Goal: Task Accomplishment & Management: Use online tool/utility

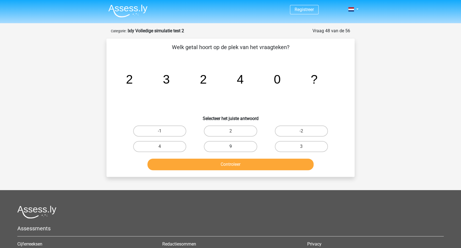
click at [236, 145] on label "9" at bounding box center [230, 146] width 53 height 11
click at [234, 146] on input "9" at bounding box center [233, 148] width 4 height 4
radio input "true"
click at [251, 163] on button "Controleer" at bounding box center [231, 164] width 167 height 12
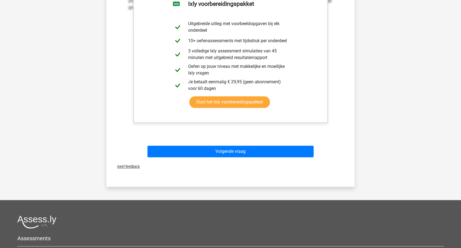
scroll to position [220, 0]
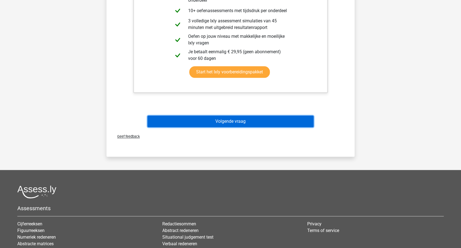
click at [275, 121] on button "Volgende vraag" at bounding box center [231, 121] width 167 height 12
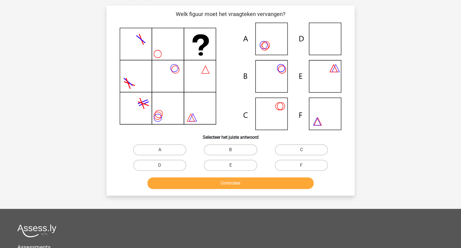
scroll to position [28, 0]
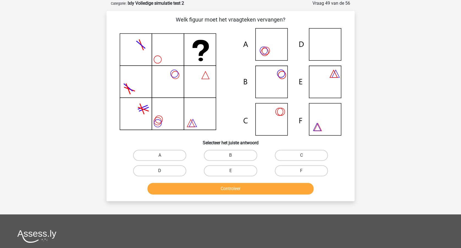
click at [165, 171] on label "D" at bounding box center [159, 170] width 53 height 11
click at [164, 171] on input "D" at bounding box center [162, 172] width 4 height 4
radio input "true"
click at [246, 184] on button "Controleer" at bounding box center [231, 189] width 167 height 12
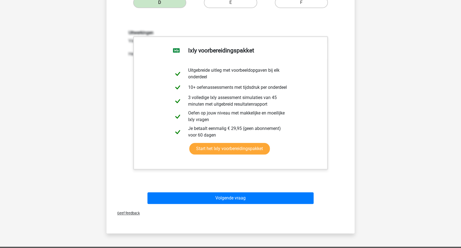
scroll to position [248, 0]
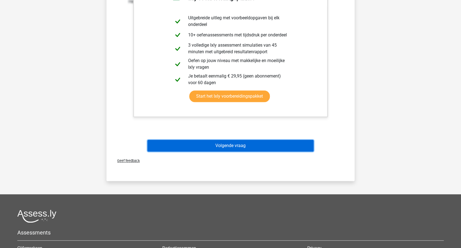
click at [261, 142] on button "Volgende vraag" at bounding box center [231, 146] width 167 height 12
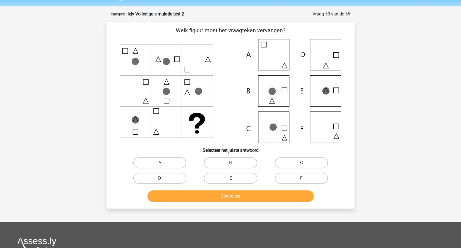
scroll to position [0, 0]
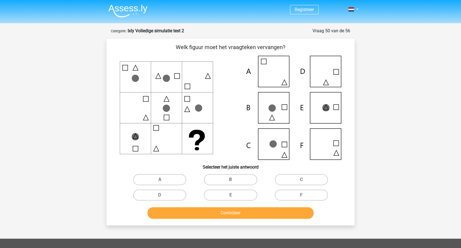
click at [292, 178] on label "C" at bounding box center [301, 179] width 53 height 11
click at [301, 179] on input "C" at bounding box center [303, 181] width 4 height 4
radio input "true"
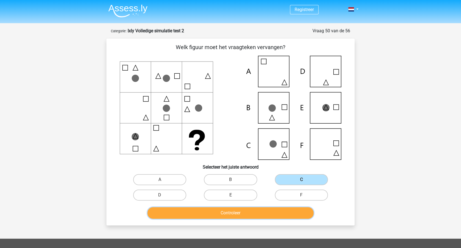
click at [260, 207] on button "Controleer" at bounding box center [231, 213] width 167 height 12
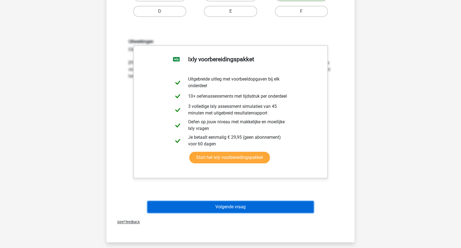
click at [282, 206] on button "Volgende vraag" at bounding box center [231, 207] width 167 height 12
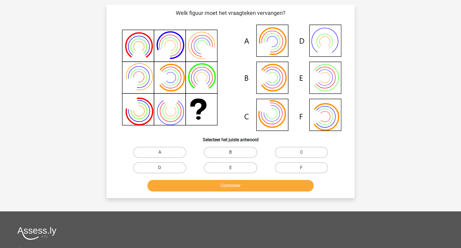
scroll to position [28, 0]
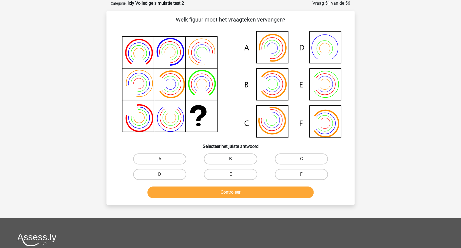
click at [233, 154] on label "B" at bounding box center [230, 158] width 53 height 11
click at [233, 159] on input "B" at bounding box center [233, 161] width 4 height 4
radio input "true"
click at [236, 189] on button "Controleer" at bounding box center [231, 192] width 167 height 12
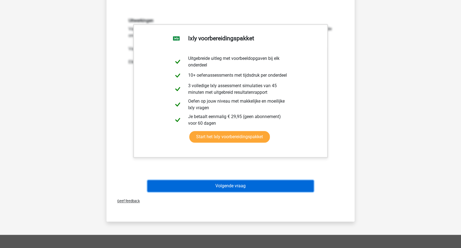
click at [275, 185] on button "Volgende vraag" at bounding box center [231, 186] width 167 height 12
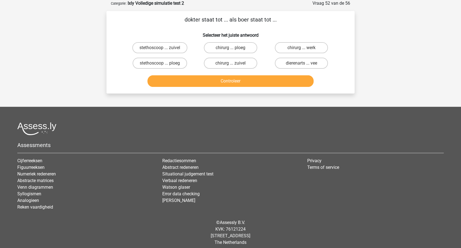
scroll to position [0, 0]
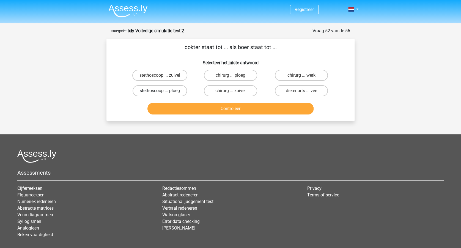
click at [154, 88] on label "stethoscoop ... ploeg" at bounding box center [160, 90] width 55 height 11
click at [160, 91] on input "stethoscoop ... ploeg" at bounding box center [162, 93] width 4 height 4
radio input "true"
click at [225, 106] on button "Controleer" at bounding box center [231, 109] width 167 height 12
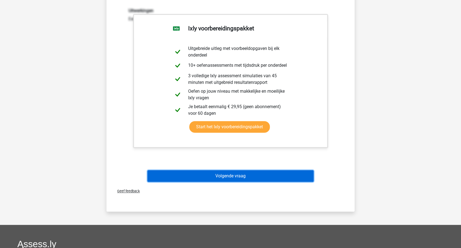
click at [267, 173] on button "Volgende vraag" at bounding box center [231, 176] width 167 height 12
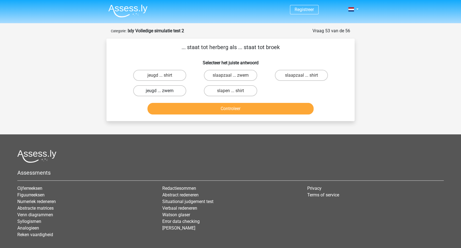
click at [154, 90] on label "jeugd ... zwem" at bounding box center [159, 90] width 53 height 11
click at [160, 91] on input "jeugd ... zwem" at bounding box center [162, 93] width 4 height 4
radio input "true"
click at [208, 106] on button "Controleer" at bounding box center [231, 109] width 167 height 12
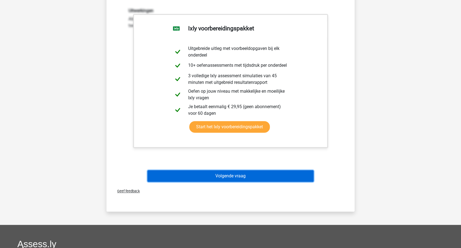
click at [249, 175] on button "Volgende vraag" at bounding box center [231, 176] width 167 height 12
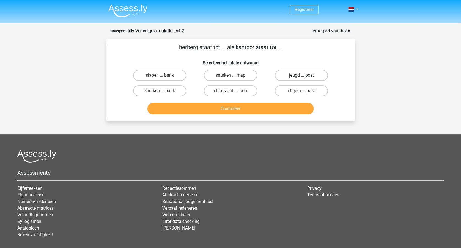
click at [304, 74] on label "jeugd ... post" at bounding box center [301, 75] width 53 height 11
click at [304, 75] on input "jeugd ... post" at bounding box center [303, 77] width 4 height 4
radio input "true"
click at [259, 108] on button "Controleer" at bounding box center [231, 109] width 167 height 12
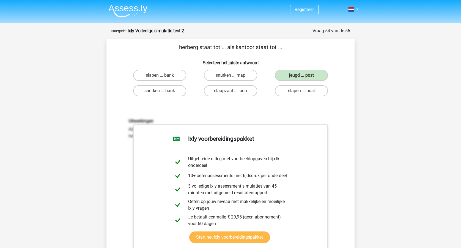
scroll to position [110, 0]
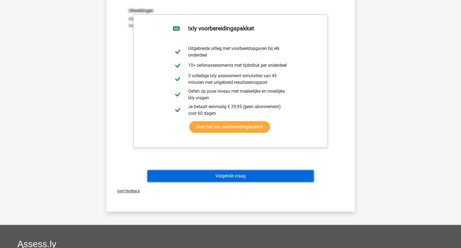
click at [271, 176] on button "Volgende vraag" at bounding box center [231, 176] width 167 height 12
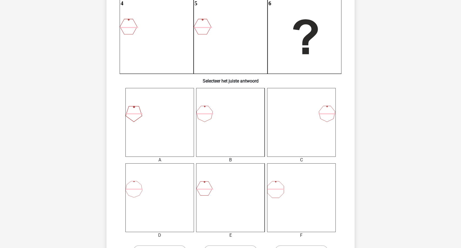
scroll to position [147, 0]
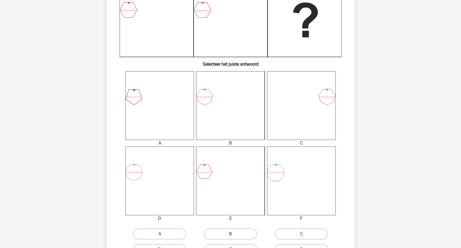
click at [240, 231] on label "B" at bounding box center [230, 233] width 53 height 11
click at [234, 233] on input "B" at bounding box center [233, 235] width 4 height 4
radio input "true"
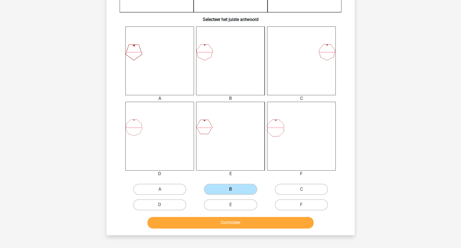
scroll to position [293, 0]
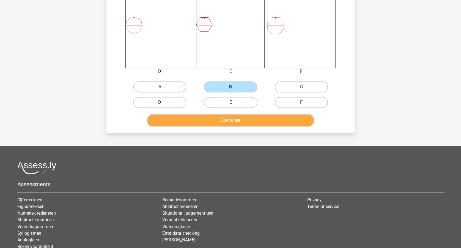
click at [277, 120] on button "Controleer" at bounding box center [231, 120] width 167 height 12
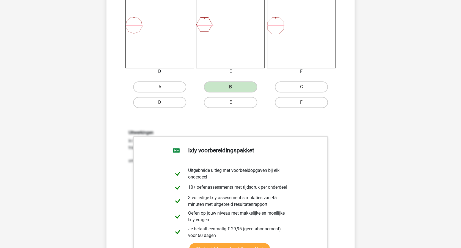
scroll to position [404, 0]
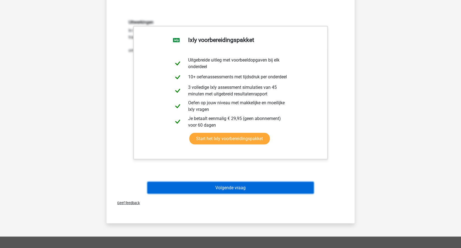
click at [272, 183] on button "Volgende vraag" at bounding box center [231, 187] width 167 height 12
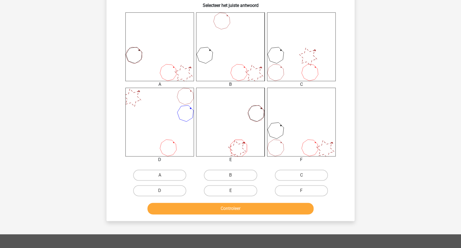
scroll to position [220, 0]
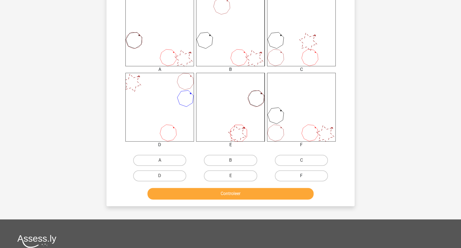
click at [298, 171] on label "F" at bounding box center [301, 175] width 53 height 11
click at [301, 175] on input "F" at bounding box center [303, 177] width 4 height 4
radio input "true"
click at [278, 189] on button "Controleer" at bounding box center [231, 193] width 167 height 12
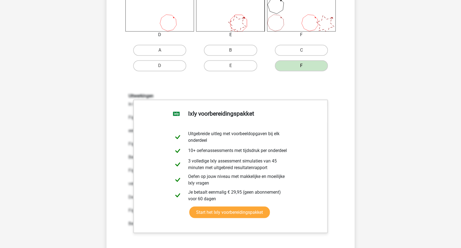
scroll to position [367, 0]
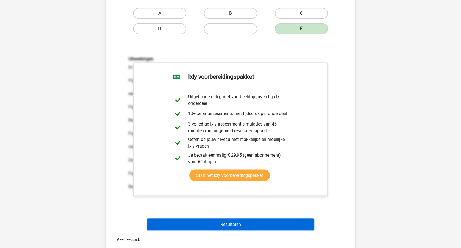
click at [266, 222] on button "Resultaten" at bounding box center [231, 224] width 167 height 12
